Goal: Transaction & Acquisition: Purchase product/service

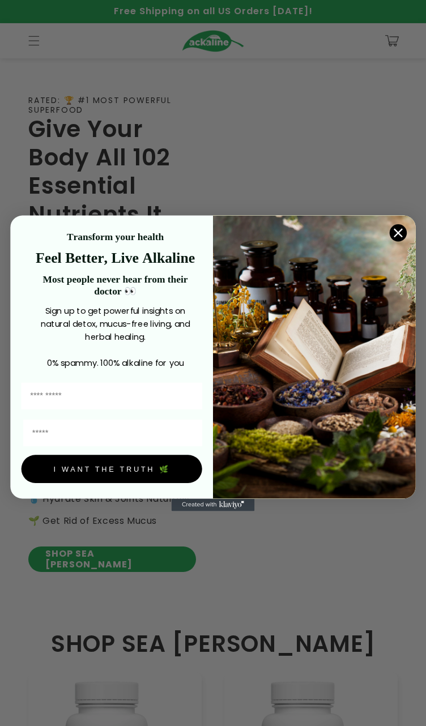
click at [394, 229] on icon "Close dialog" at bounding box center [397, 232] width 7 height 7
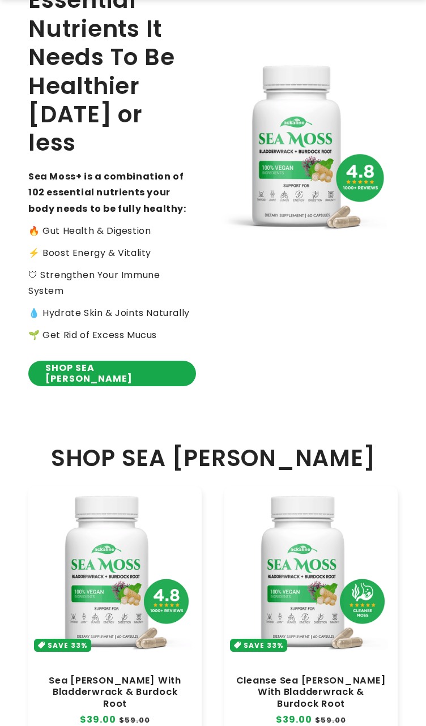
scroll to position [377, 0]
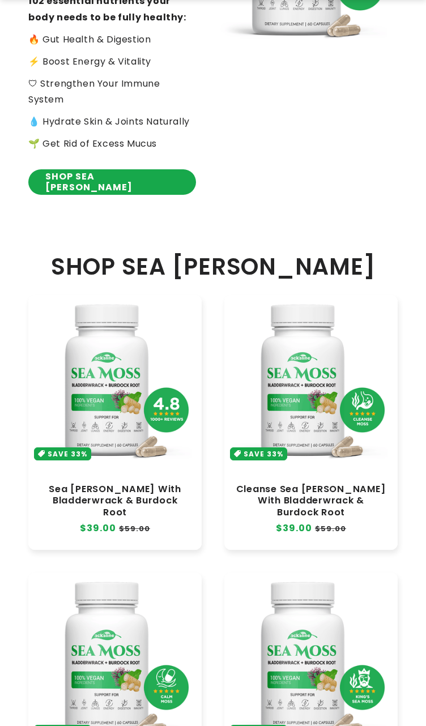
click at [109, 329] on link "Sea [PERSON_NAME] With Bladderwrack & Burdock Root" at bounding box center [115, 500] width 151 height 34
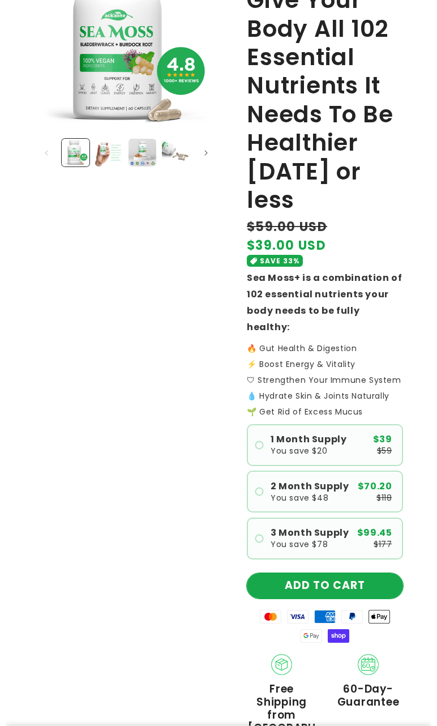
scroll to position [226, 0]
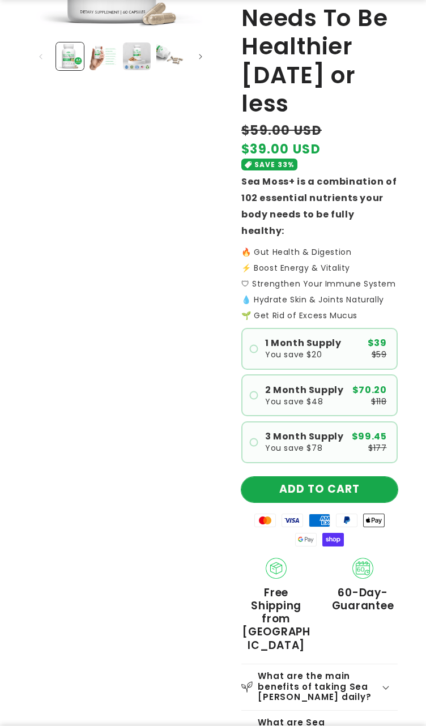
click at [292, 477] on button "ADD TO CART" at bounding box center [319, 489] width 156 height 25
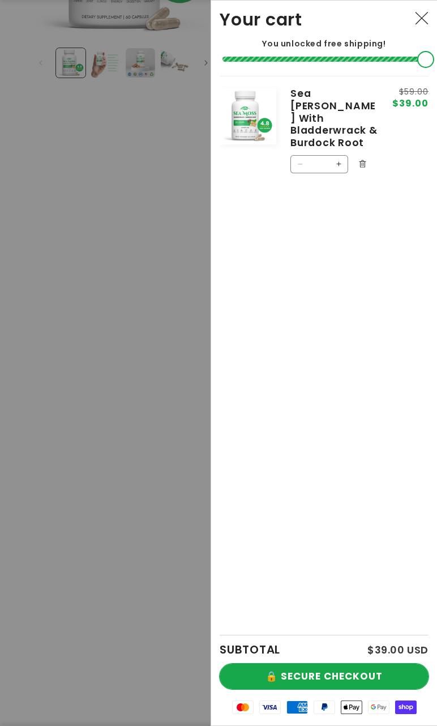
click at [342, 676] on button "🔒 SECURE CHECKOUT" at bounding box center [324, 675] width 209 height 25
